Goal: Find contact information: Find contact information

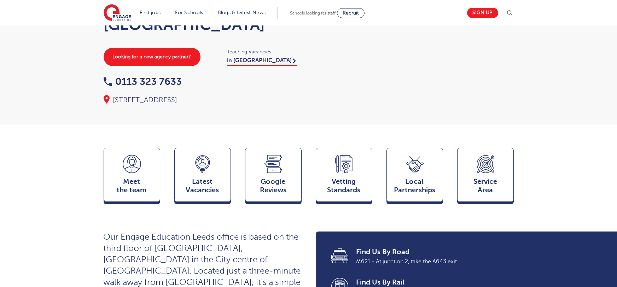
scroll to position [80, 0]
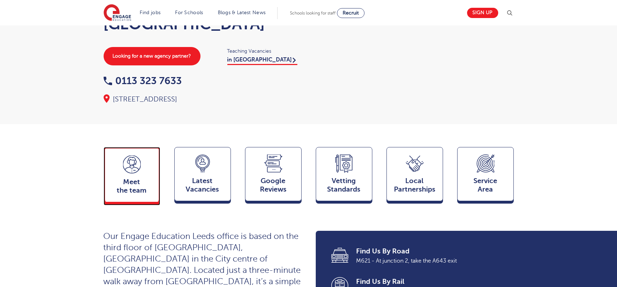
click at [149, 178] on span "Meet the team" at bounding box center [132, 186] width 47 height 17
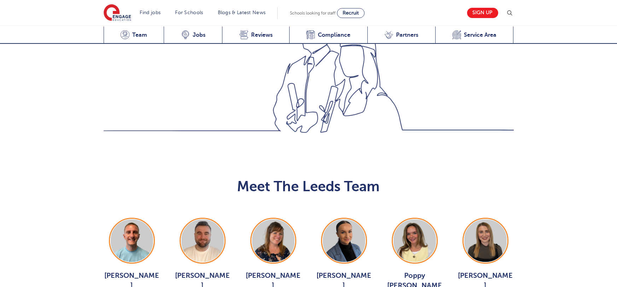
scroll to position [772, 0]
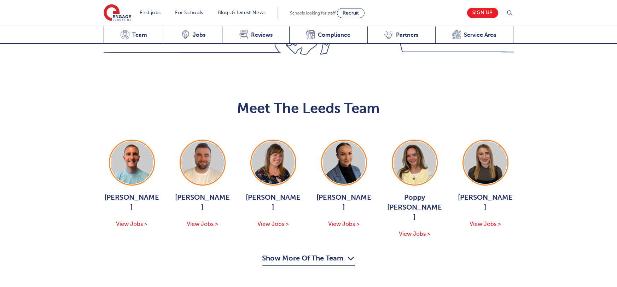
click at [308, 253] on button "Show More Of The Team" at bounding box center [308, 259] width 93 height 13
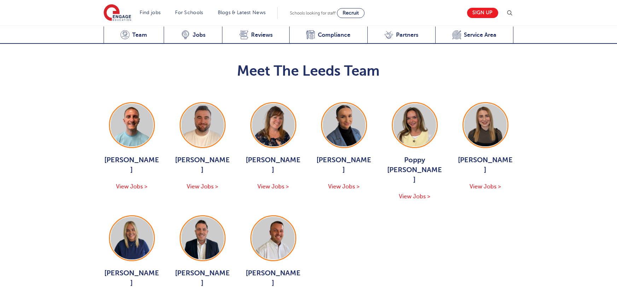
scroll to position [810, 0]
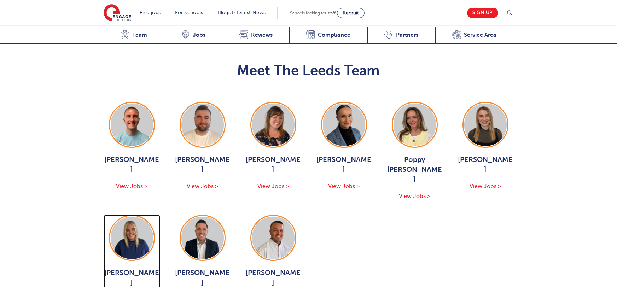
click at [133, 215] on div "Hannah Day View Jobs >" at bounding box center [132, 259] width 57 height 89
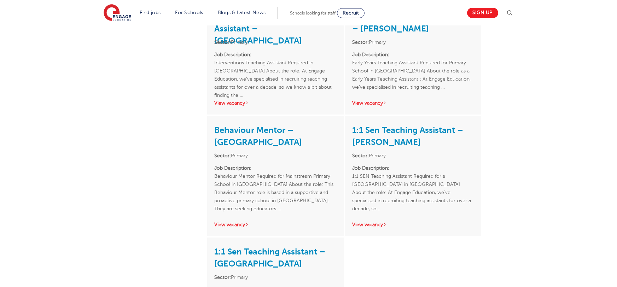
scroll to position [858, 0]
